Goal: Communication & Community: Answer question/provide support

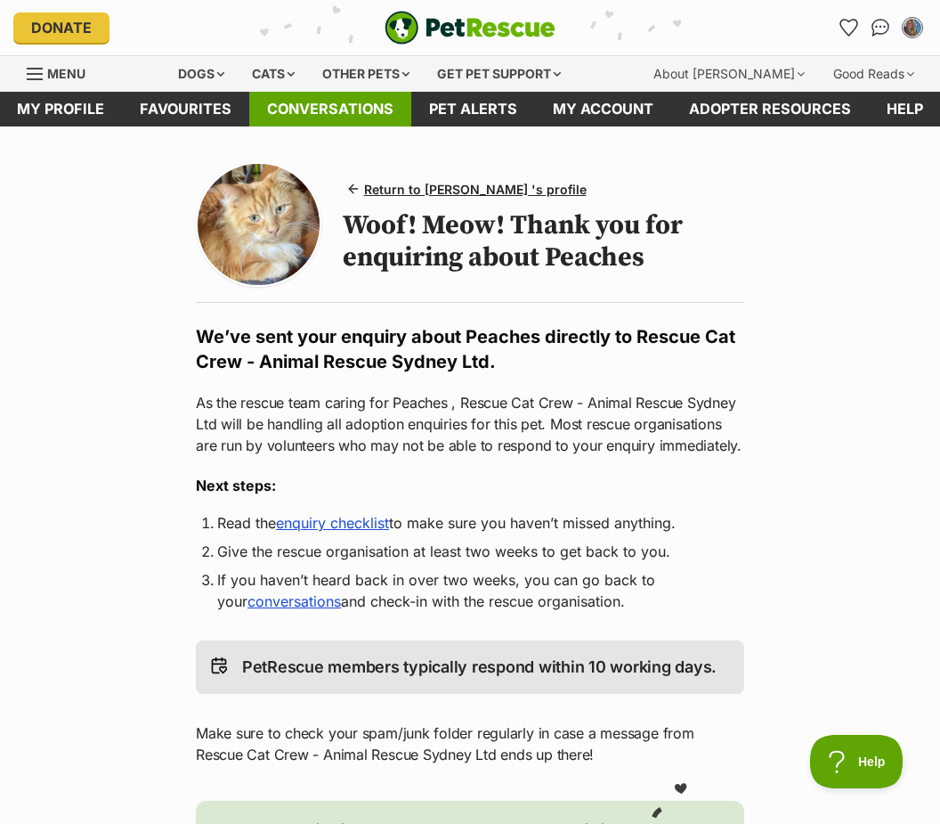
click at [325, 96] on link "Conversations" at bounding box center [330, 109] width 162 height 35
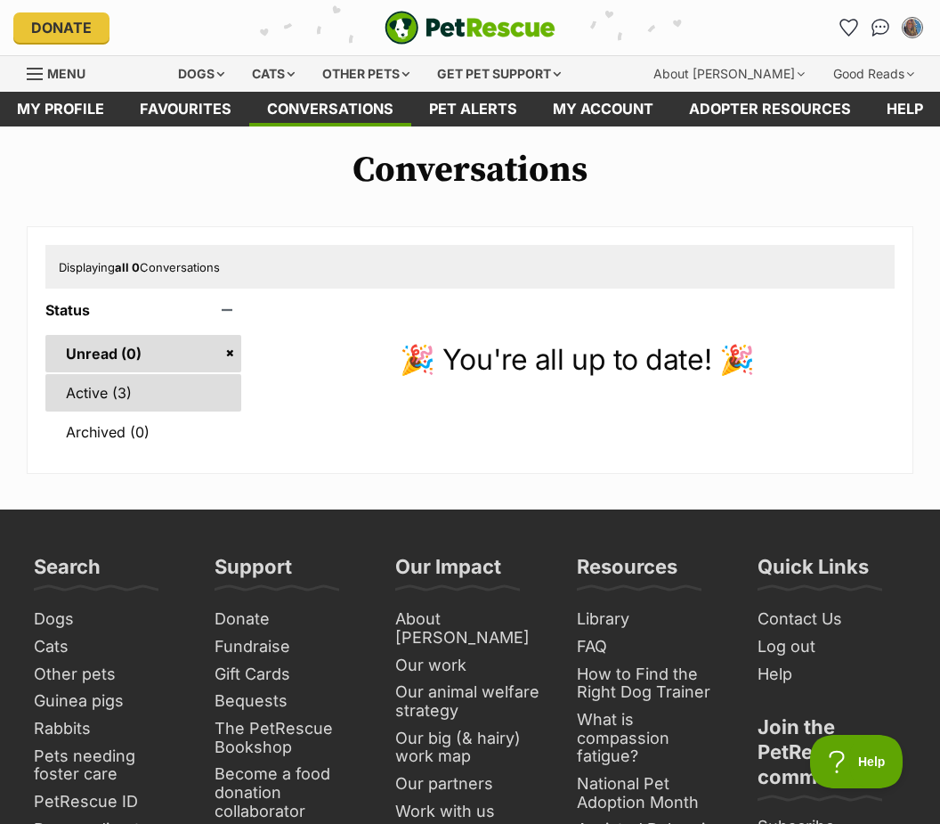
click at [85, 395] on link "Active (3)" at bounding box center [143, 392] width 196 height 37
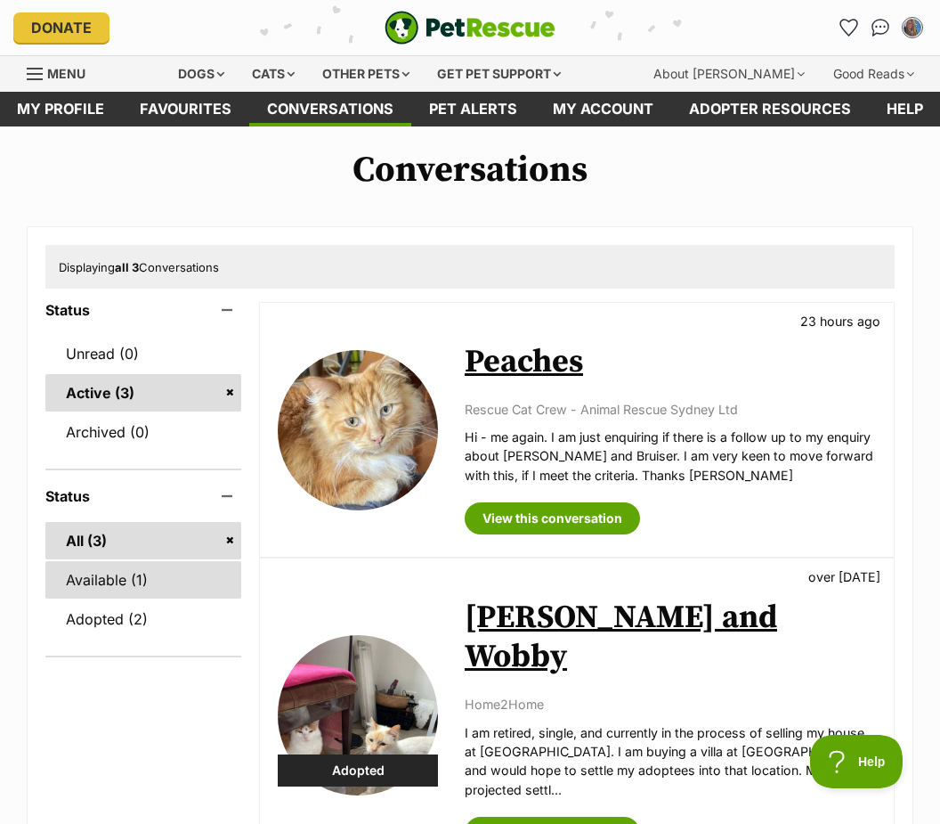
click at [121, 573] on link "Available (1)" at bounding box center [143, 579] width 196 height 37
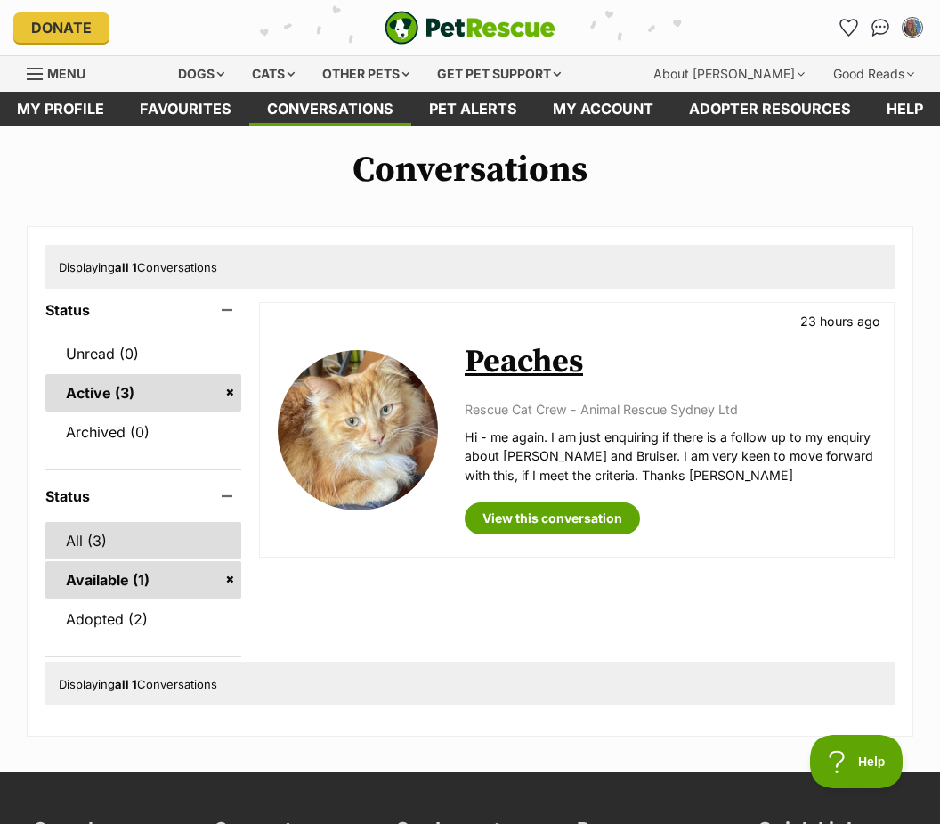
click at [92, 539] on link "All (3)" at bounding box center [143, 540] width 196 height 37
